Goal: Information Seeking & Learning: Learn about a topic

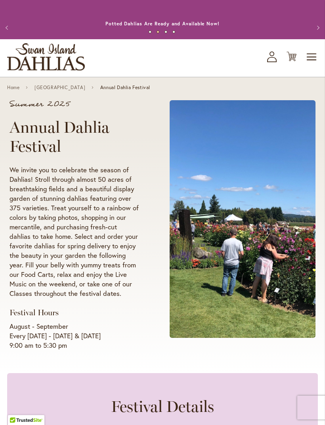
click at [31, 66] on img "store logo" at bounding box center [46, 56] width 78 height 27
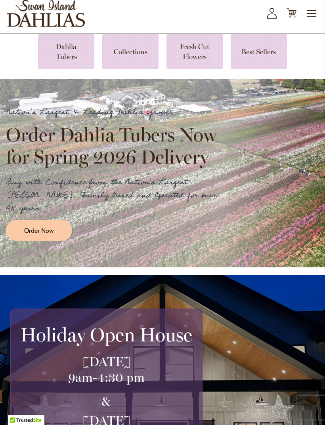
scroll to position [41, 0]
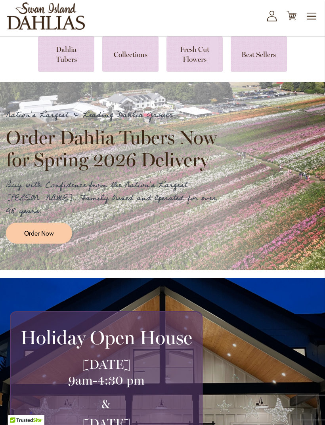
click at [24, 227] on link "Order Now" at bounding box center [39, 233] width 66 height 21
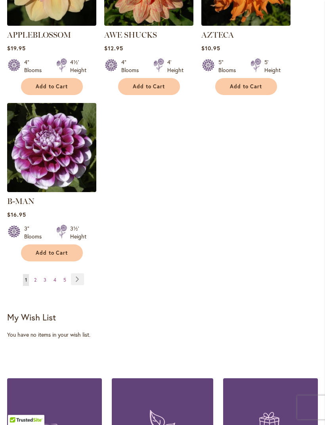
scroll to position [1063, 0]
click at [36, 278] on span "2" at bounding box center [35, 280] width 2 height 6
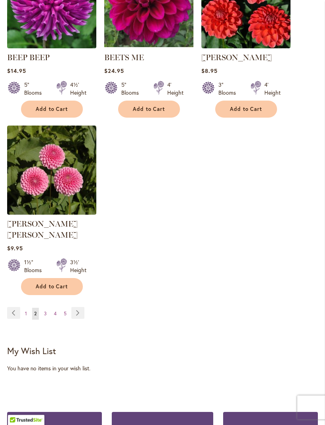
scroll to position [1029, 0]
click at [46, 311] on span "3" at bounding box center [45, 314] width 3 height 6
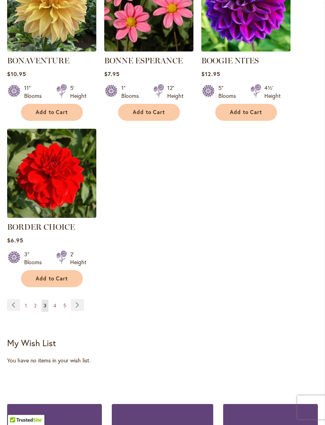
scroll to position [1038, 0]
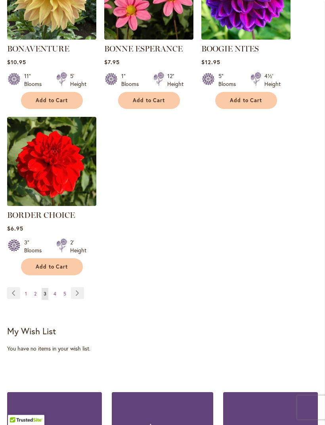
click at [55, 297] on span "4" at bounding box center [54, 294] width 3 height 6
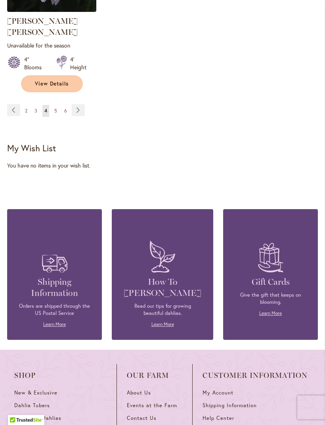
scroll to position [1245, 0]
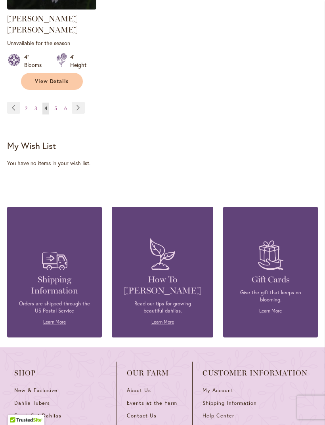
click at [111, 314] on div "Shipping Information Orders are shipped through the US Postal Service Learn Mor…" at bounding box center [162, 260] width 311 height 154
click at [158, 319] on link "Learn More" at bounding box center [162, 322] width 23 height 6
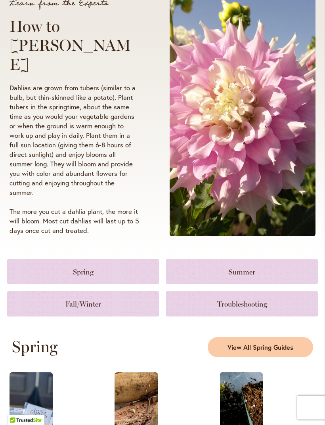
click at [210, 284] on link at bounding box center [242, 271] width 152 height 25
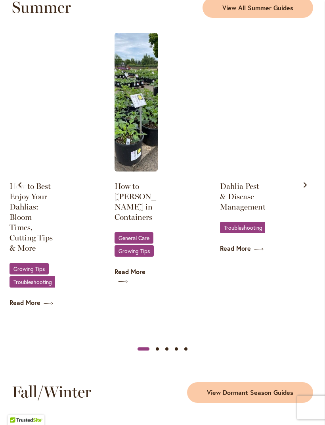
scroll to position [839, 0]
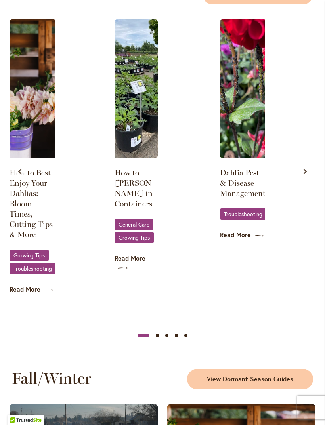
click at [128, 190] on link "How to [PERSON_NAME] in Containers" at bounding box center [135, 188] width 43 height 41
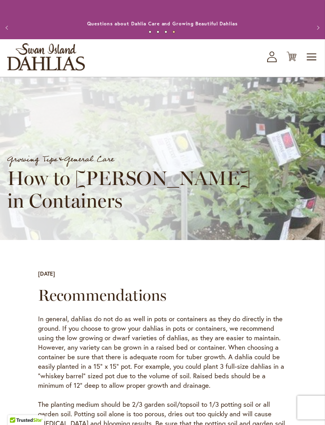
click at [4, 27] on button "Previous" at bounding box center [8, 28] width 16 height 16
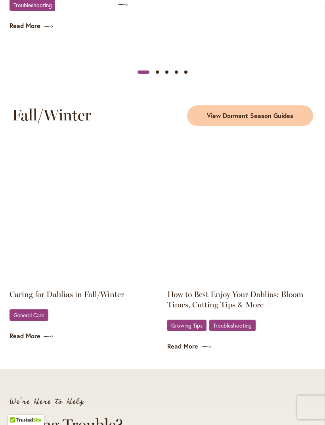
scroll to position [1103, 0]
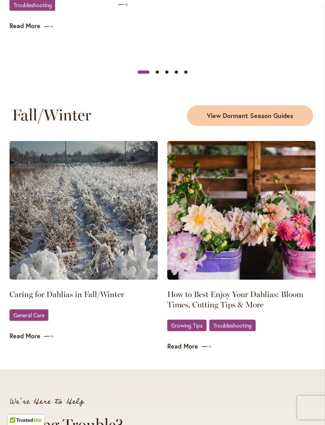
click at [196, 304] on link "How to Best Enjoy Your Dahlias: Bloom Times, Cutting Tips & More" at bounding box center [241, 299] width 148 height 21
